Goal: Find specific page/section: Find specific page/section

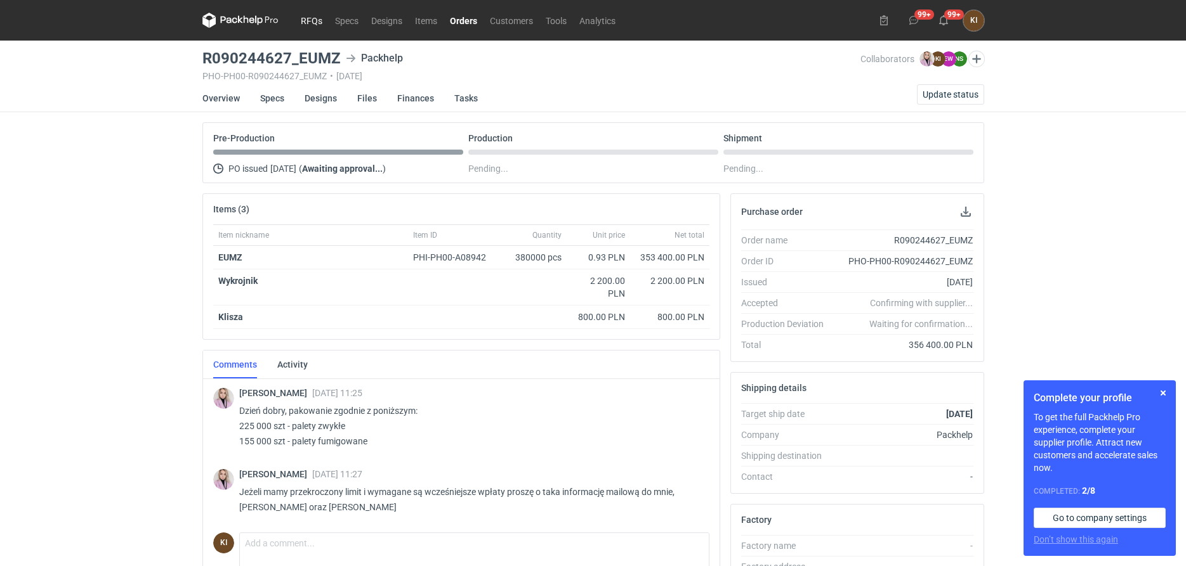
click at [313, 20] on link "RFQs" at bounding box center [311, 20] width 34 height 15
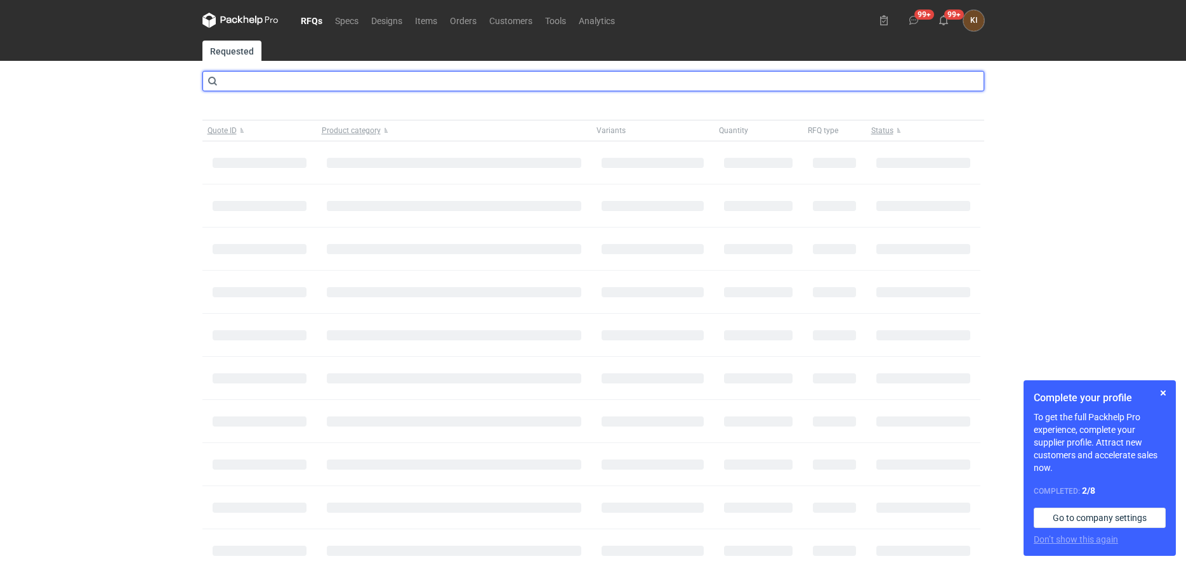
click at [346, 78] on input "text" at bounding box center [593, 81] width 782 height 20
type input "caft"
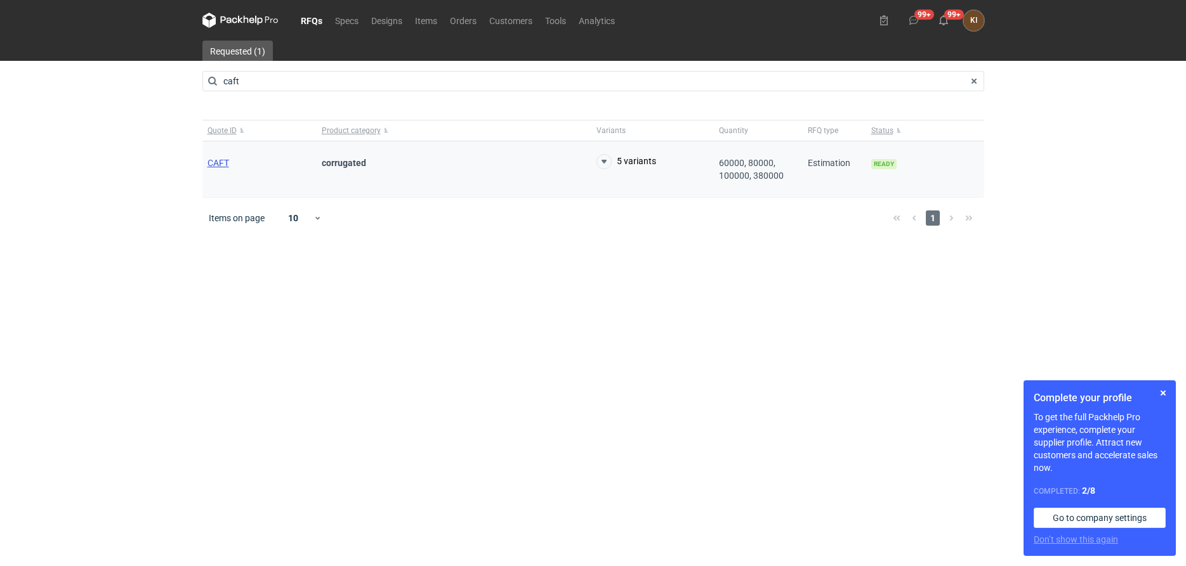
click at [219, 162] on span "CAFT" at bounding box center [218, 163] width 22 height 10
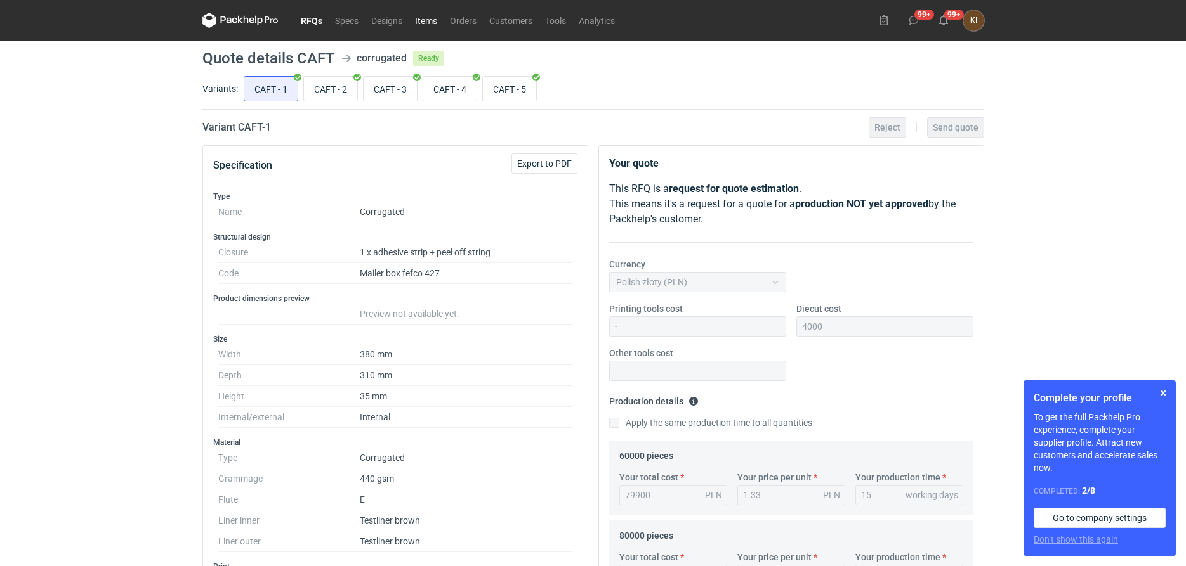
click at [426, 22] on link "Items" at bounding box center [426, 20] width 35 height 15
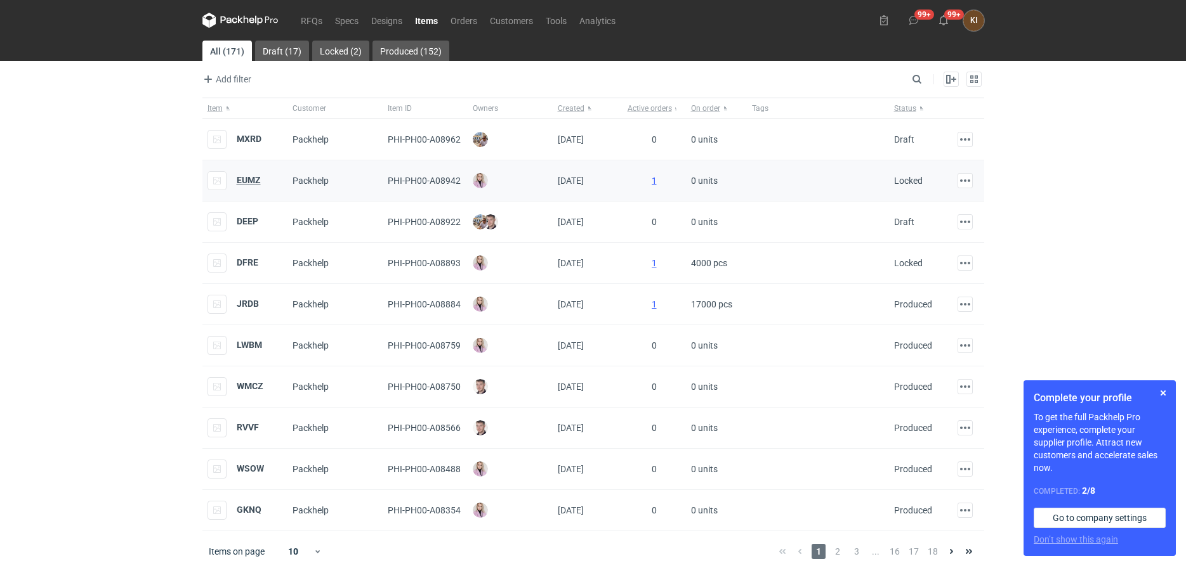
click at [247, 181] on strong "EUMZ" at bounding box center [249, 180] width 24 height 10
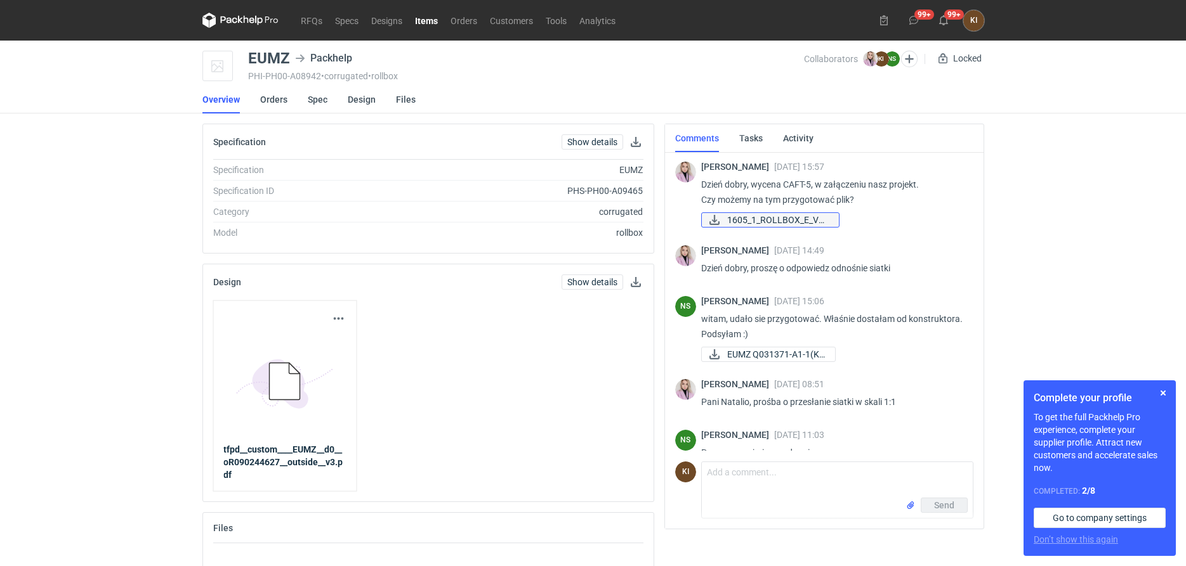
click at [780, 222] on span "1605_1_ROLLBOX_E_V5-..." at bounding box center [777, 220] width 101 height 14
click at [768, 352] on span "EUMZ Q031371-A1-1(K)..." at bounding box center [776, 355] width 98 height 14
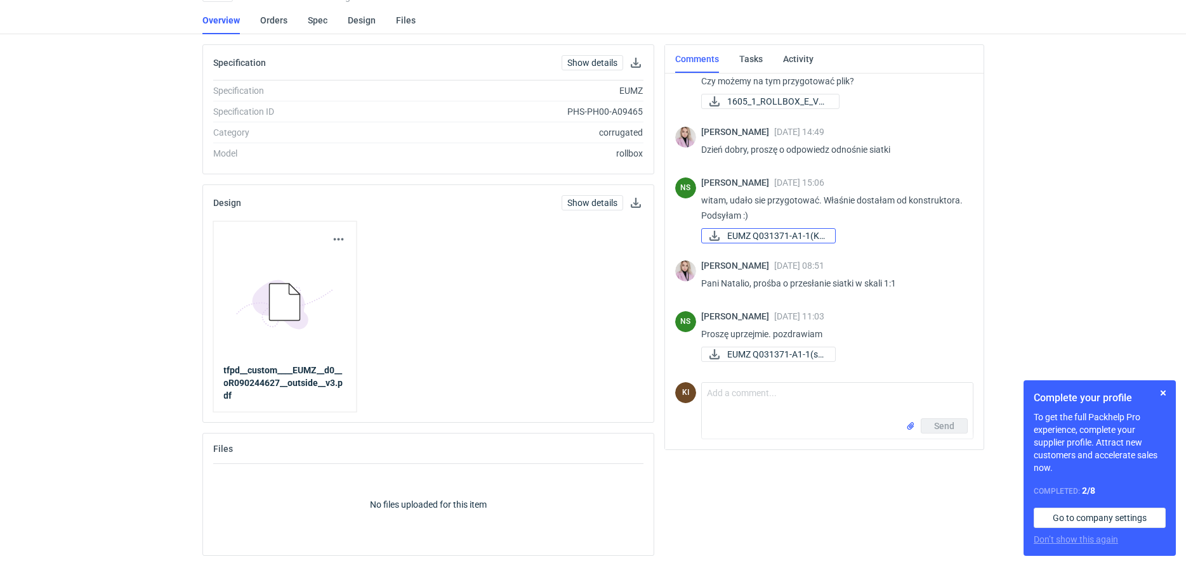
scroll to position [80, 0]
click at [762, 353] on span "EUMZ Q031371-A1-1(sk..." at bounding box center [776, 355] width 98 height 14
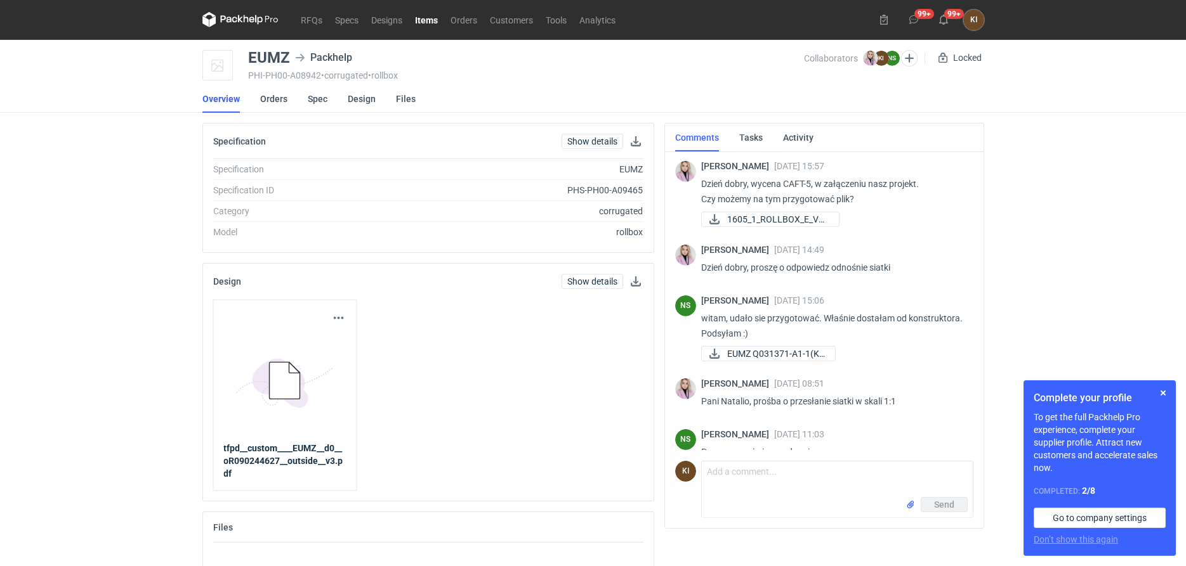
scroll to position [0, 0]
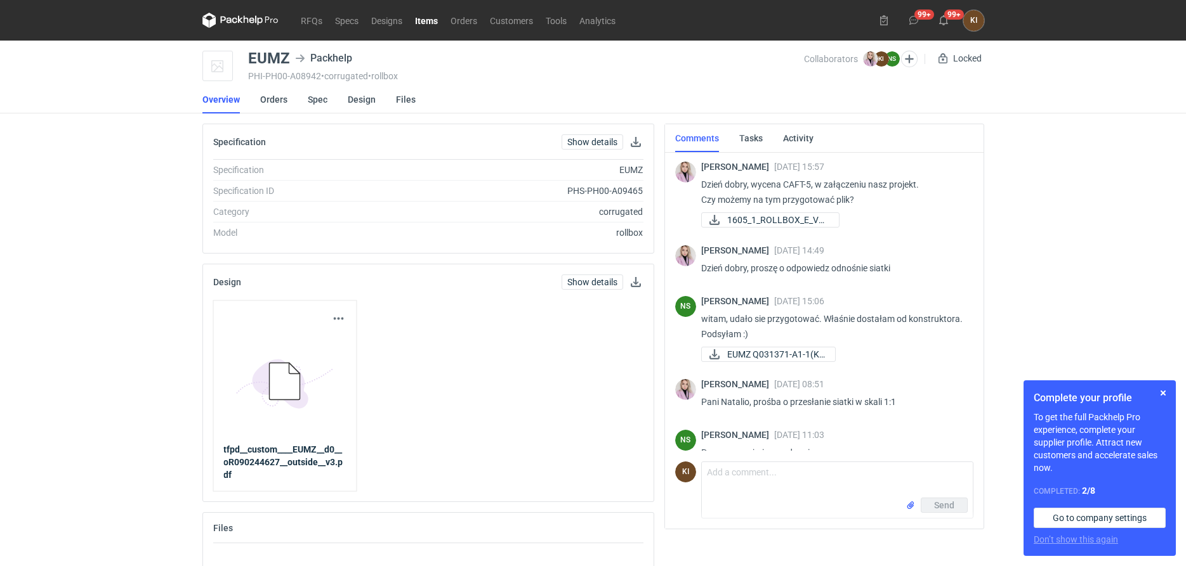
click at [290, 56] on div "EUMZ Packhelp" at bounding box center [303, 58] width 110 height 15
drag, startPoint x: 290, startPoint y: 56, endPoint x: 250, endPoint y: 56, distance: 40.0
click at [250, 56] on div "EUMZ Packhelp" at bounding box center [303, 58] width 110 height 15
copy div "EUMZ"
